Goal: Check status

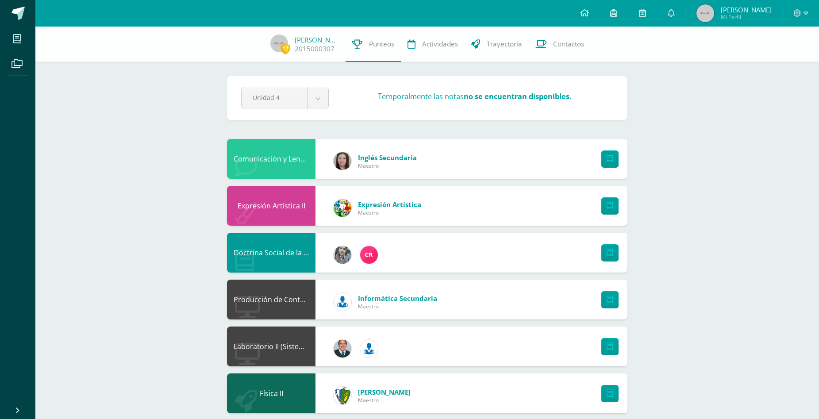
click at [747, 10] on span "[PERSON_NAME]" at bounding box center [746, 9] width 51 height 9
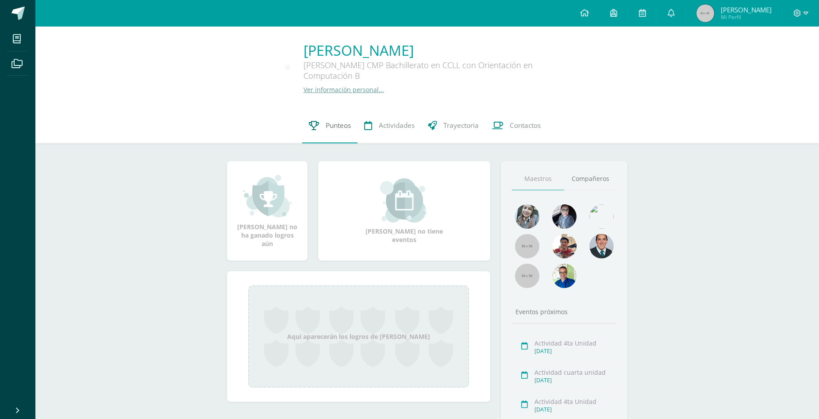
click at [334, 123] on span "Punteos" at bounding box center [338, 125] width 25 height 9
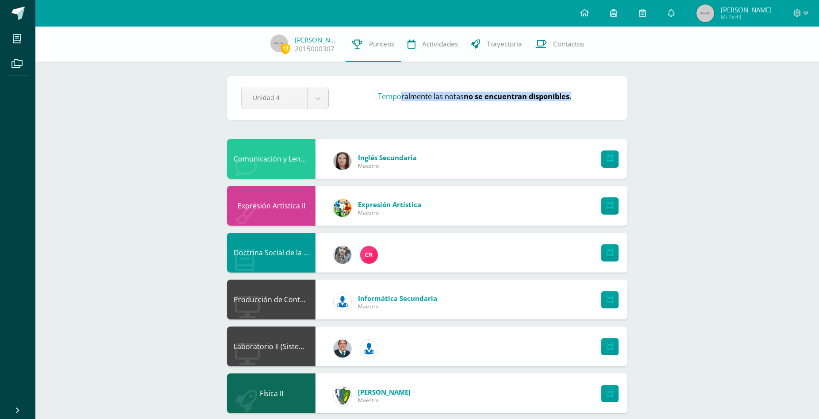
drag, startPoint x: 400, startPoint y: 100, endPoint x: 587, endPoint y: 95, distance: 187.7
click at [587, 95] on div "Temporalmente las notas no se encuentran disponibles ." at bounding box center [474, 98] width 285 height 13
click at [589, 95] on div "Temporalmente las notas no se encuentran disponibles ." at bounding box center [474, 98] width 285 height 13
